Goal: Transaction & Acquisition: Purchase product/service

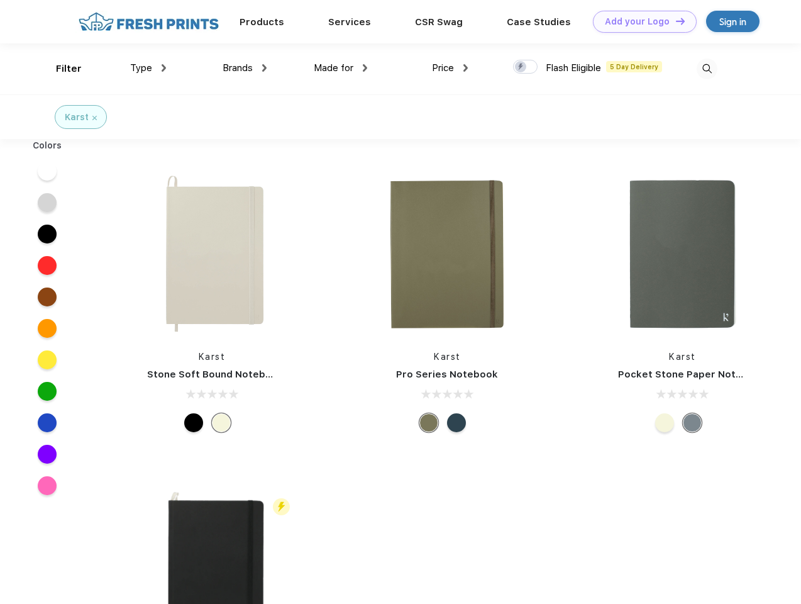
click at [640, 21] on link "Add your Logo Design Tool" at bounding box center [645, 22] width 104 height 22
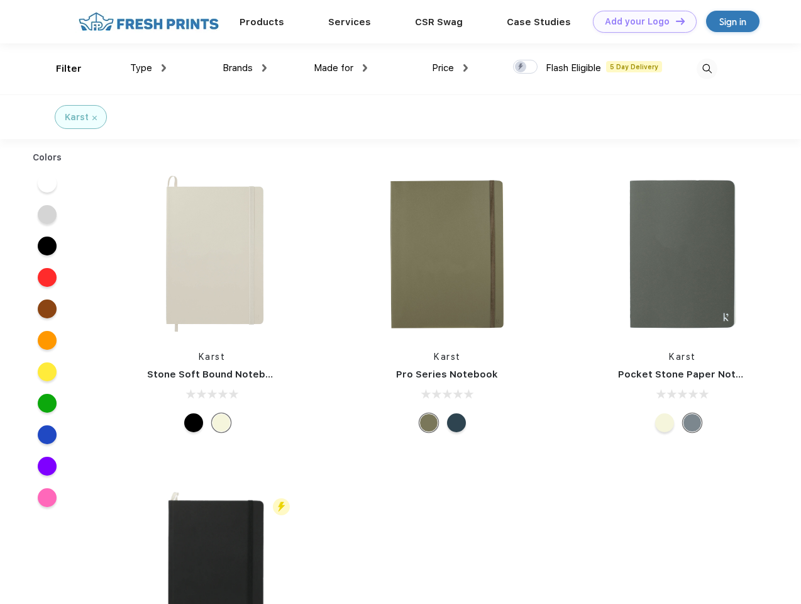
click at [0, 0] on div "Design Tool" at bounding box center [0, 0] width 0 height 0
click at [675, 21] on link "Add your Logo Design Tool" at bounding box center [645, 22] width 104 height 22
click at [60, 69] on div "Filter" at bounding box center [69, 69] width 26 height 14
click at [148, 68] on span "Type" at bounding box center [141, 67] width 22 height 11
click at [245, 68] on span "Brands" at bounding box center [238, 67] width 30 height 11
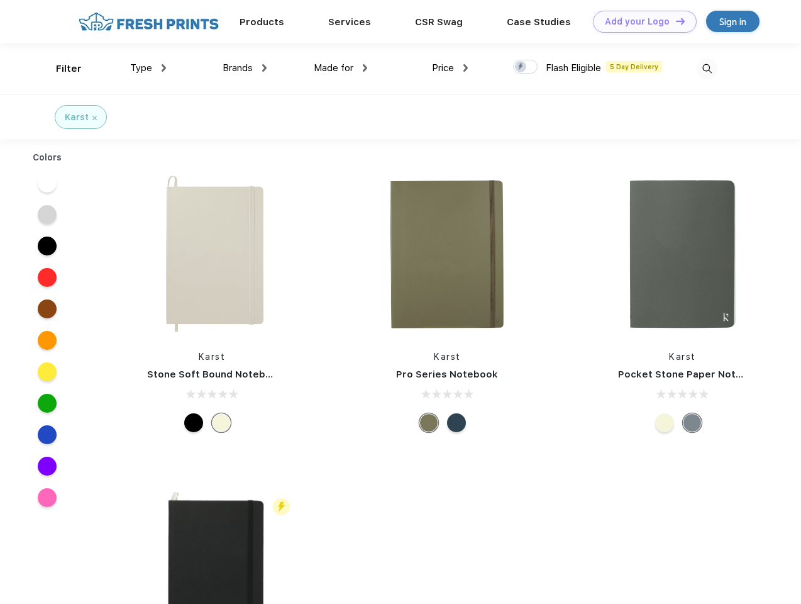
click at [341, 68] on span "Made for" at bounding box center [334, 67] width 40 height 11
click at [450, 68] on span "Price" at bounding box center [443, 67] width 22 height 11
click at [526, 67] on div at bounding box center [525, 67] width 25 height 14
click at [521, 67] on input "checkbox" at bounding box center [517, 63] width 8 height 8
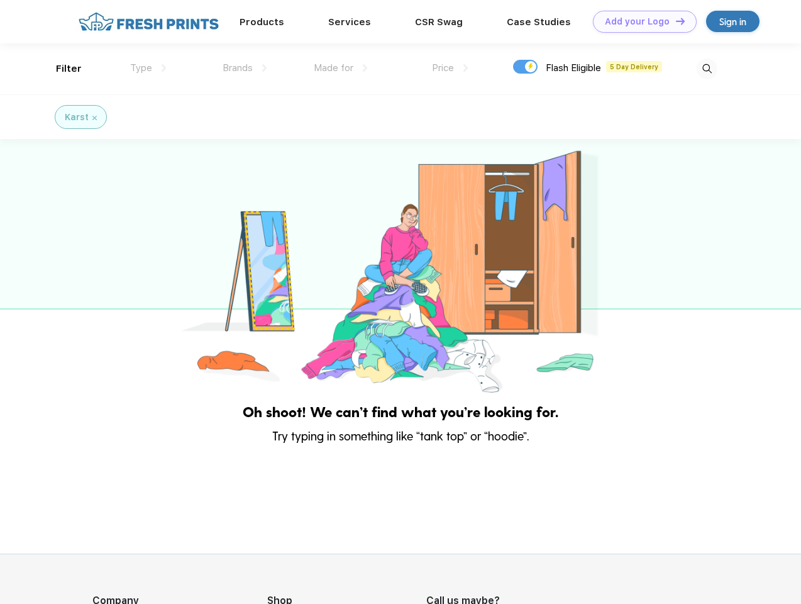
click at [707, 69] on img at bounding box center [707, 68] width 21 height 21
